Goal: Task Accomplishment & Management: Complete application form

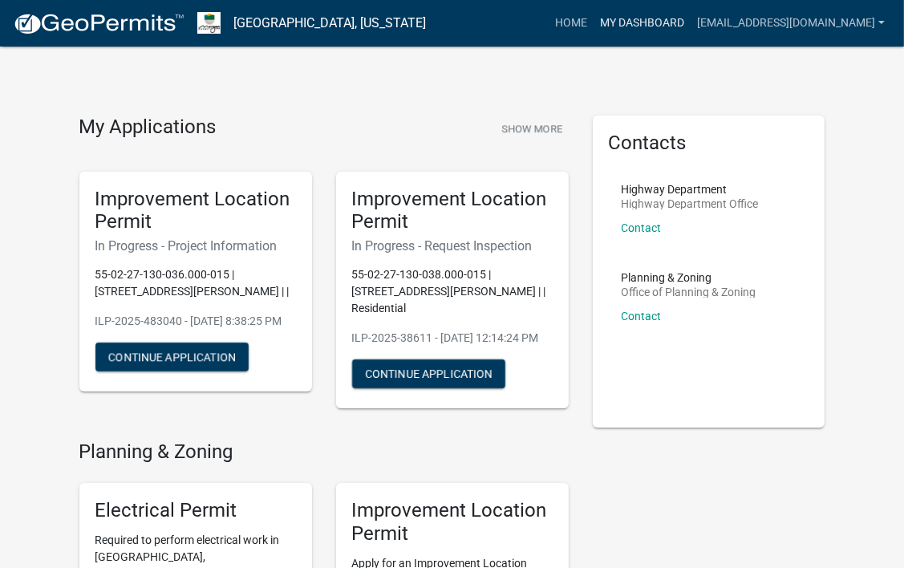
click at [651, 26] on link "My Dashboard" at bounding box center [641, 23] width 97 height 30
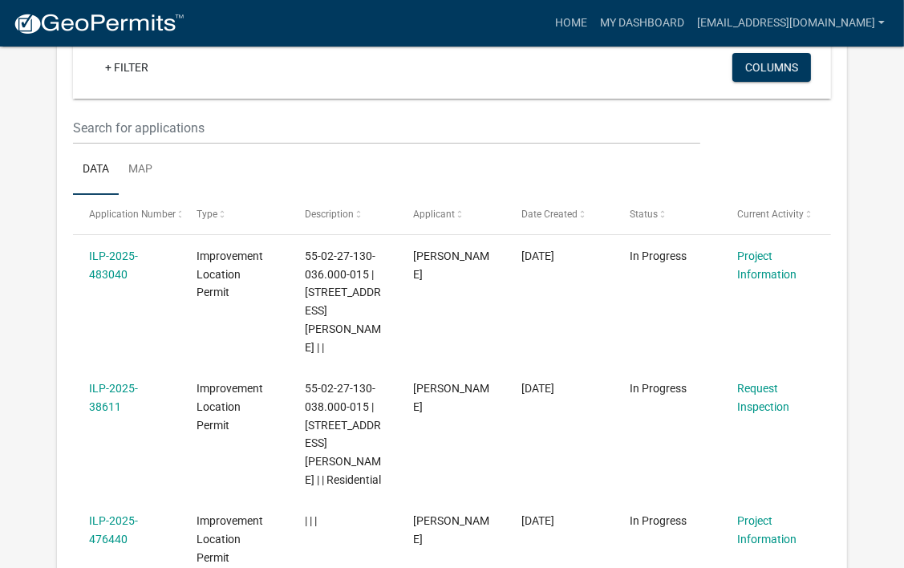
scroll to position [207, 0]
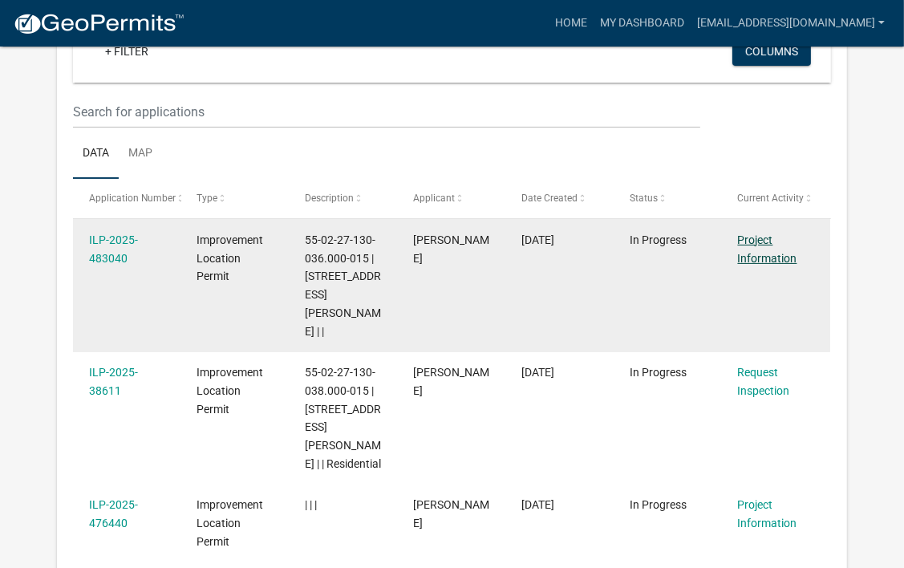
click at [759, 254] on link "Project Information" at bounding box center [767, 248] width 59 height 31
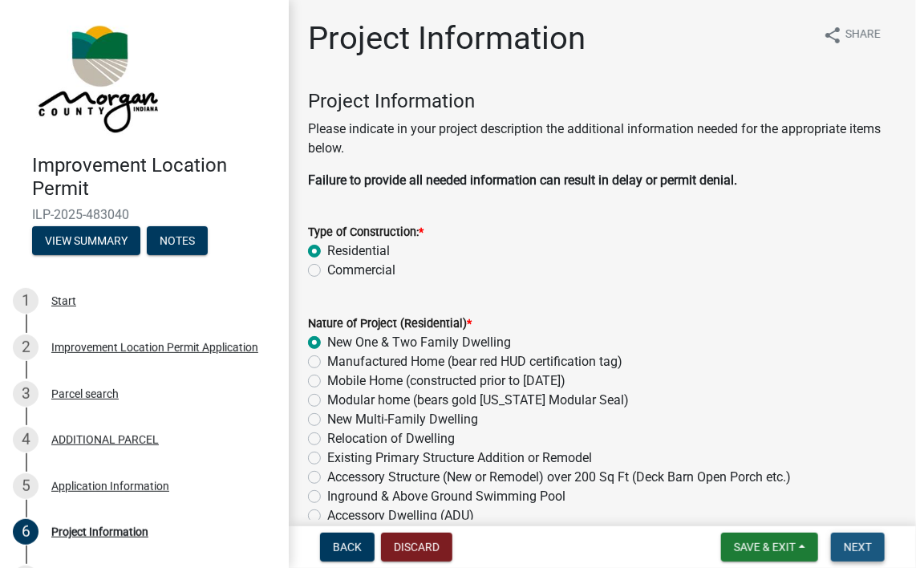
click at [854, 538] on button "Next" at bounding box center [858, 546] width 54 height 29
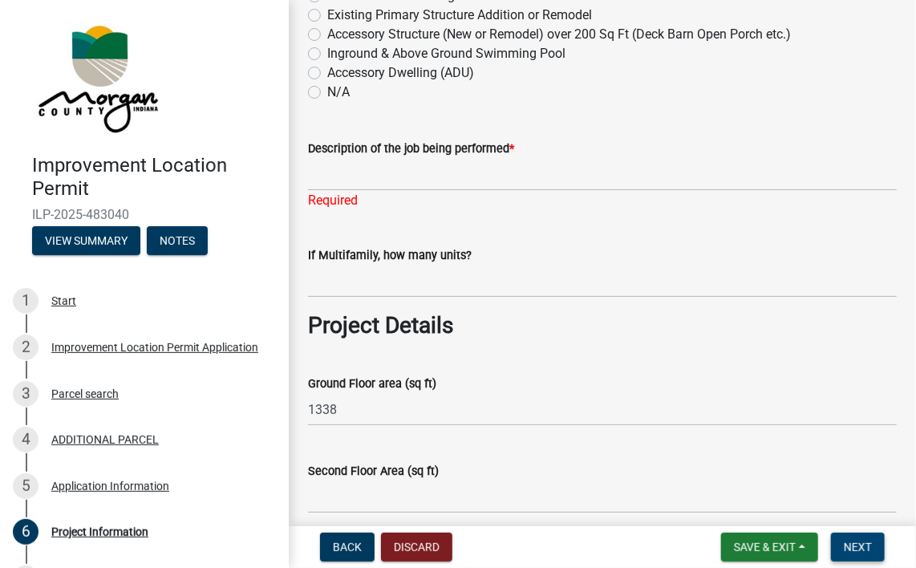
scroll to position [590, 0]
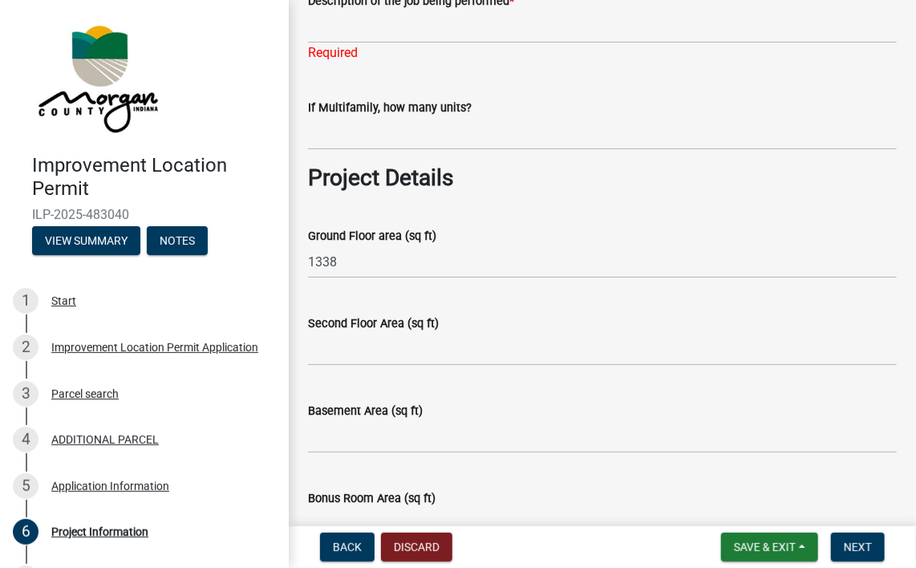
click at [410, 44] on div "Required" at bounding box center [602, 52] width 589 height 19
click at [415, 26] on input "Description of the job being performed *" at bounding box center [602, 26] width 589 height 33
type input "Single family Residence"
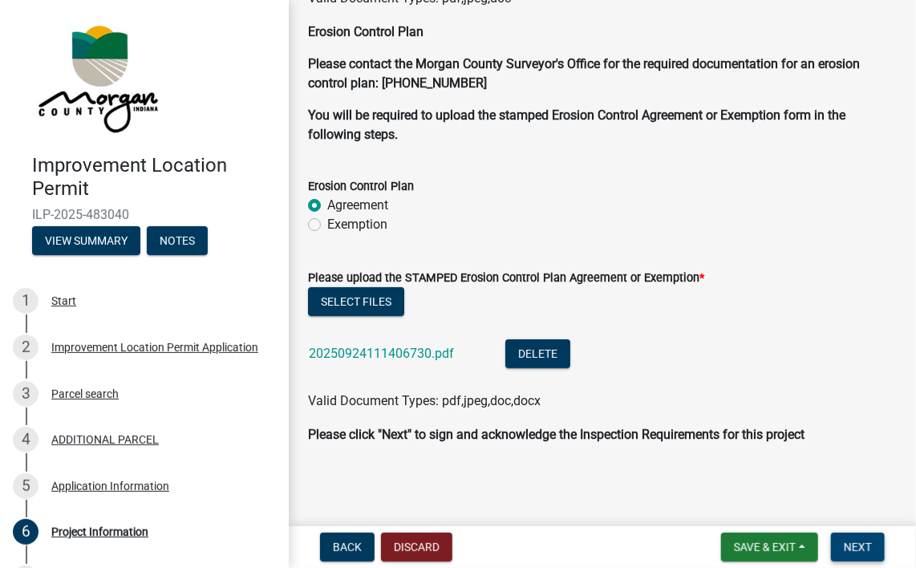
scroll to position [4502, 0]
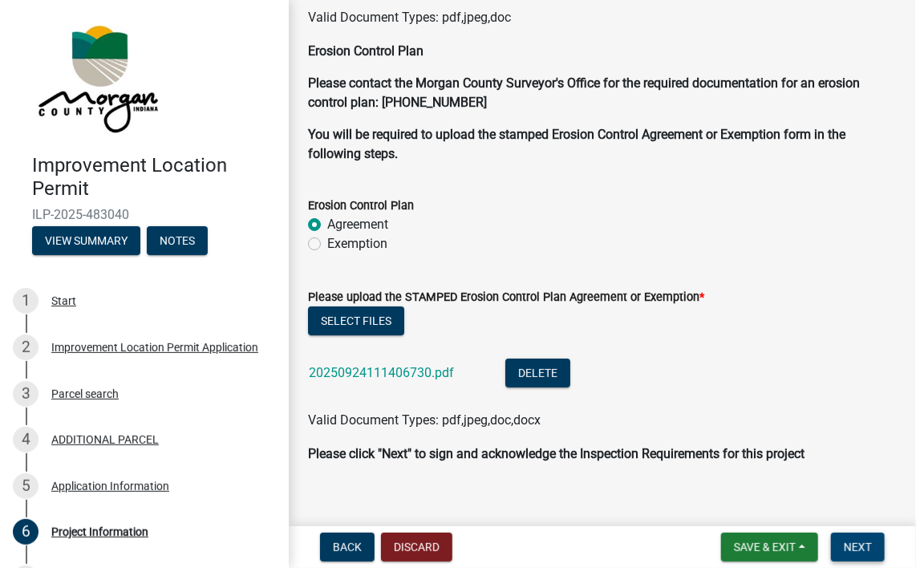
click at [861, 543] on span "Next" at bounding box center [857, 546] width 28 height 13
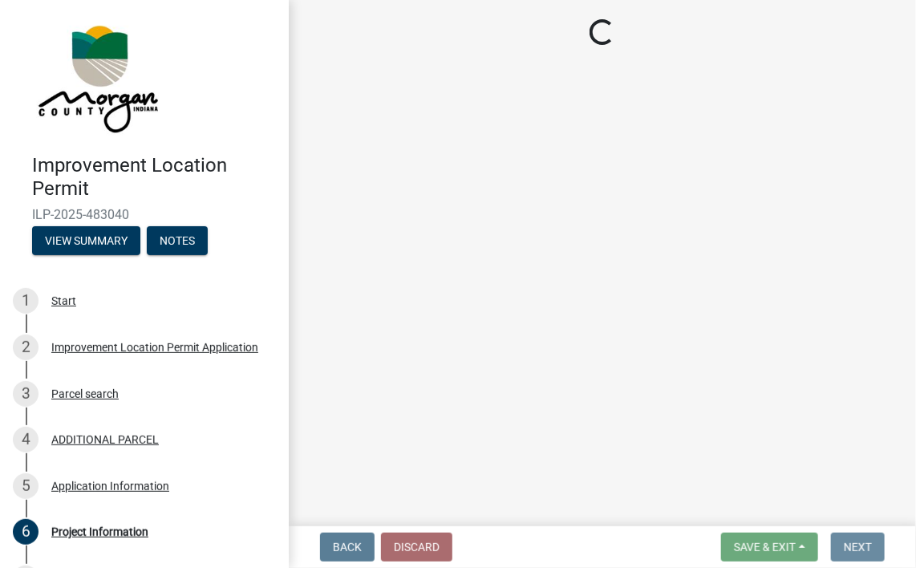
scroll to position [0, 0]
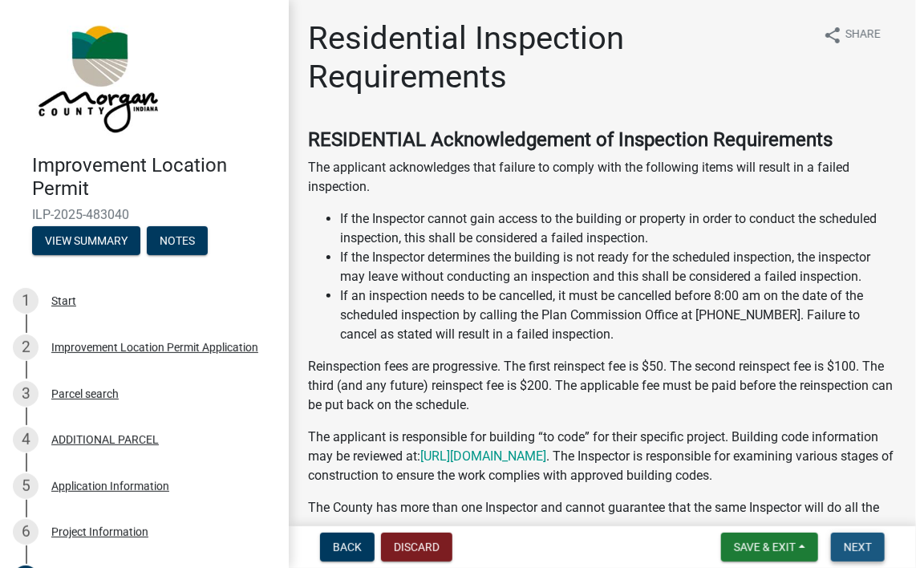
click at [861, 543] on span "Next" at bounding box center [857, 546] width 28 height 13
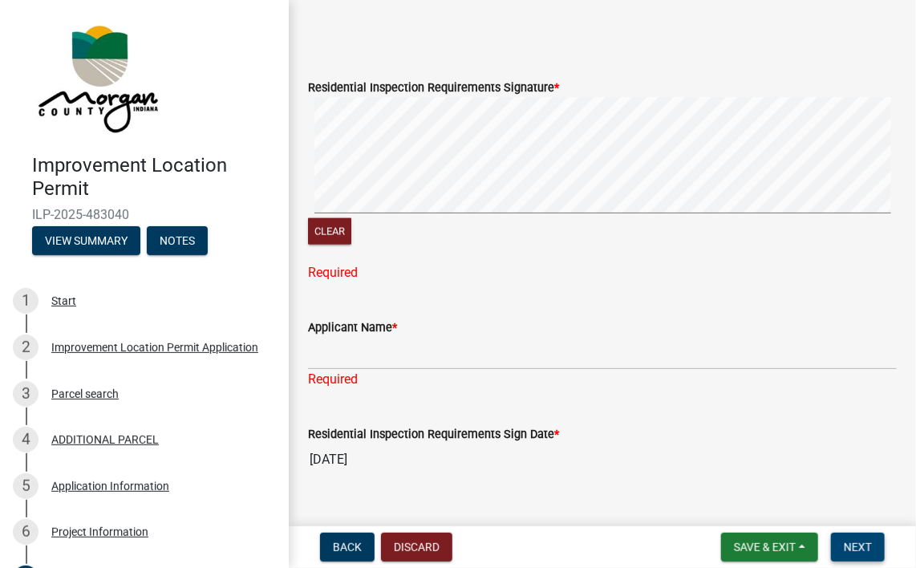
scroll to position [714, 0]
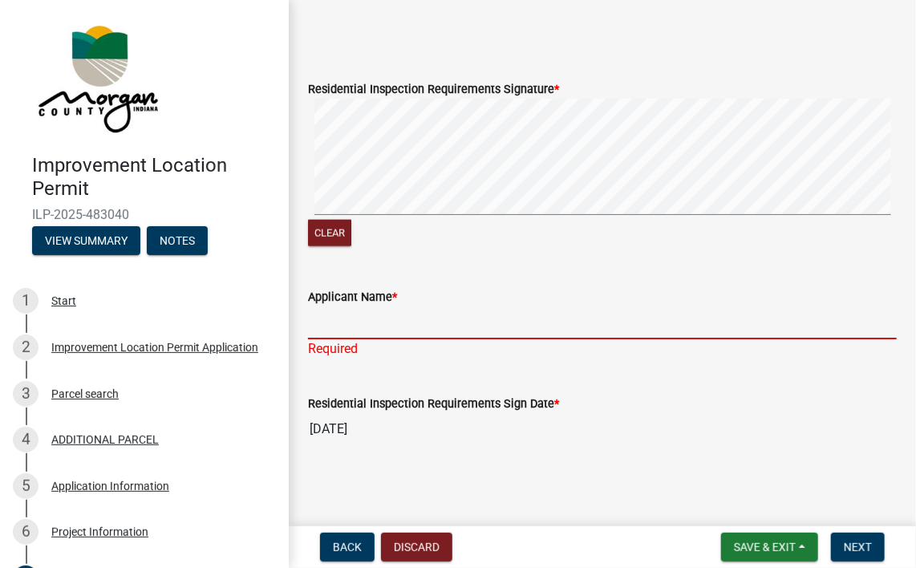
click at [330, 318] on input "Applicant Name *" at bounding box center [602, 322] width 589 height 33
type input "[PERSON_NAME]"
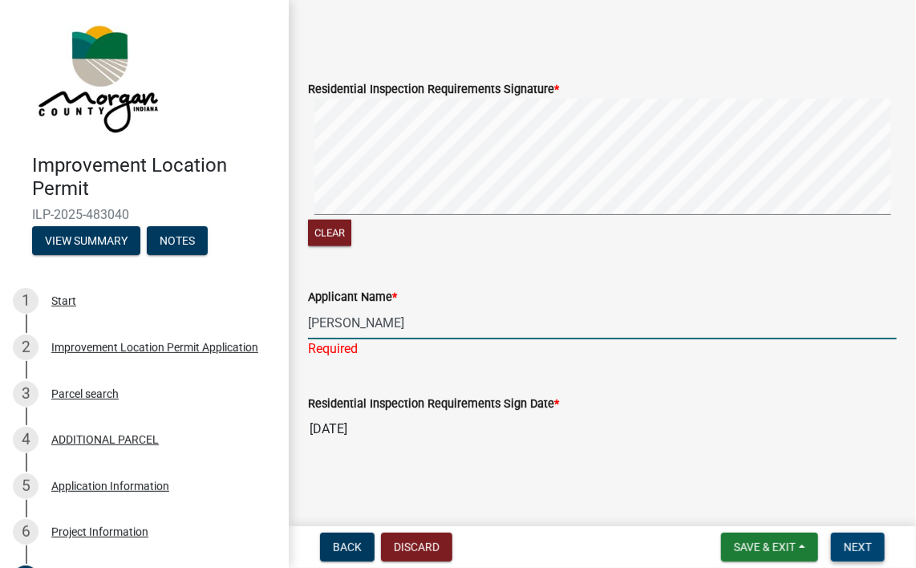
scroll to position [694, 0]
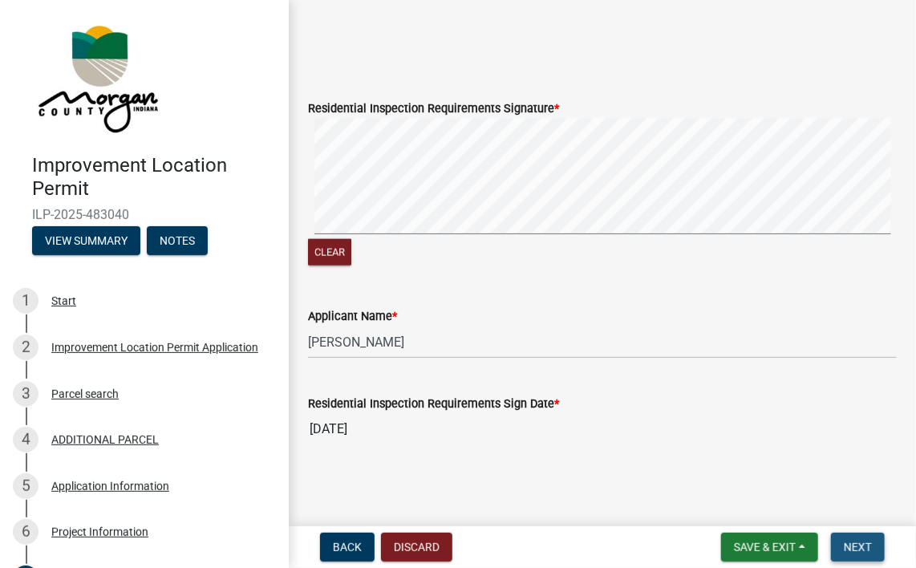
click at [854, 546] on span "Next" at bounding box center [857, 546] width 28 height 13
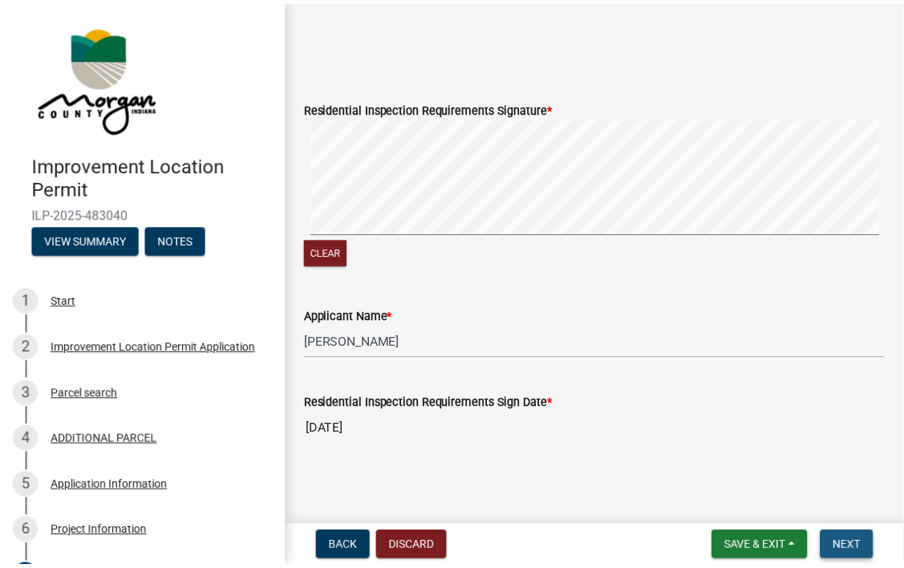
scroll to position [0, 0]
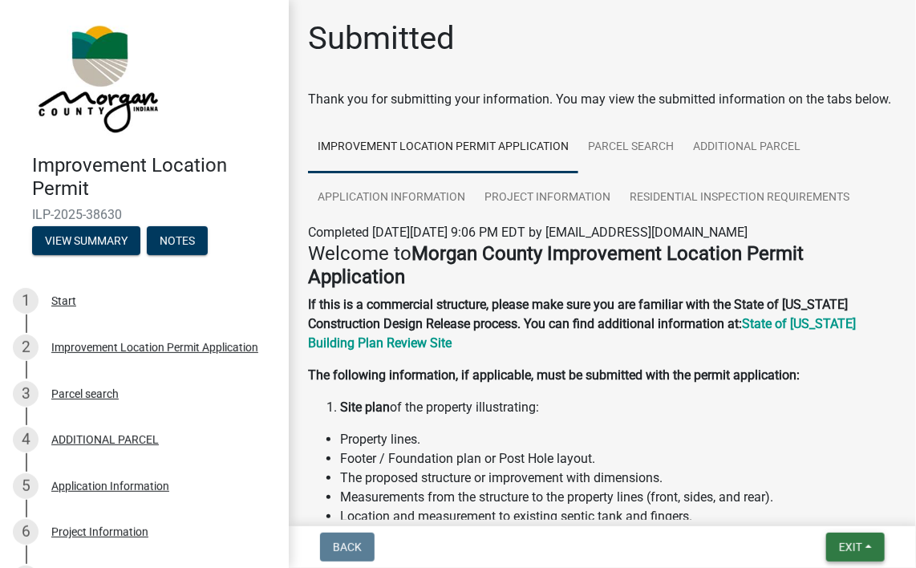
click at [851, 545] on span "Exit" at bounding box center [850, 546] width 23 height 13
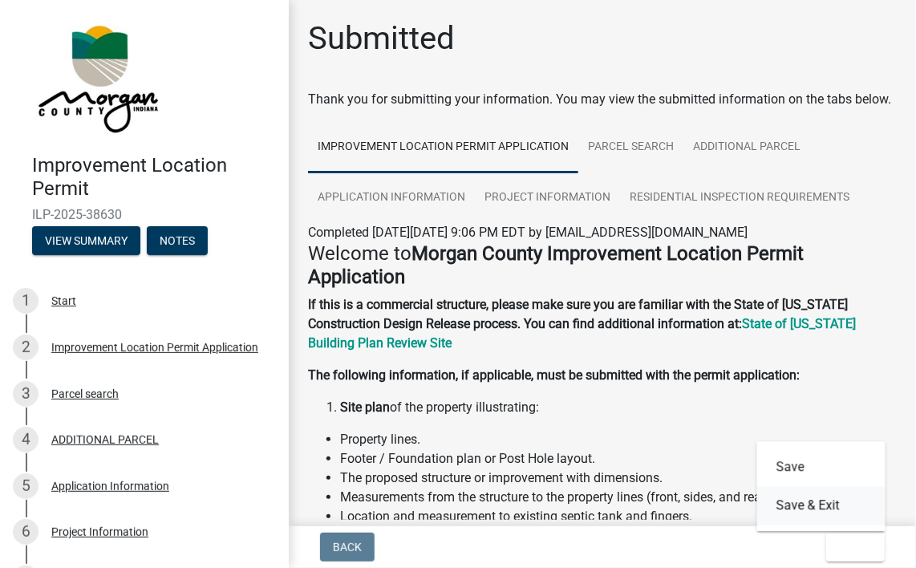
click at [792, 503] on button "Save & Exit" at bounding box center [821, 505] width 128 height 38
